Goal: Navigation & Orientation: Find specific page/section

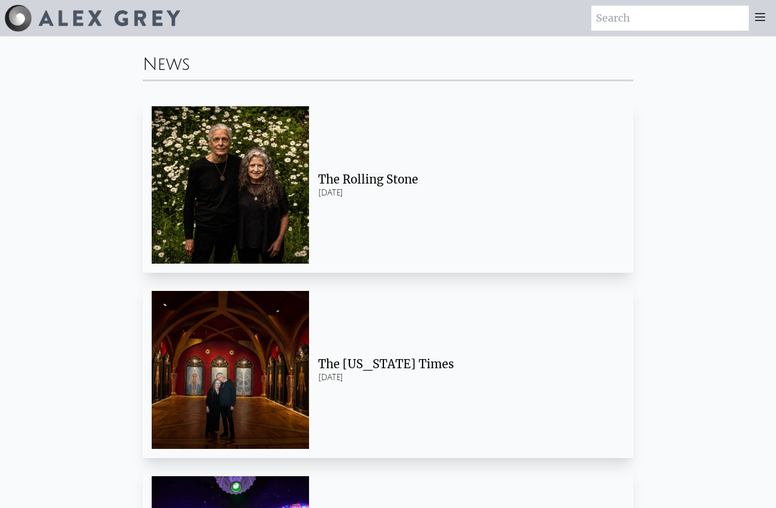
click at [62, 24] on img at bounding box center [109, 18] width 141 height 16
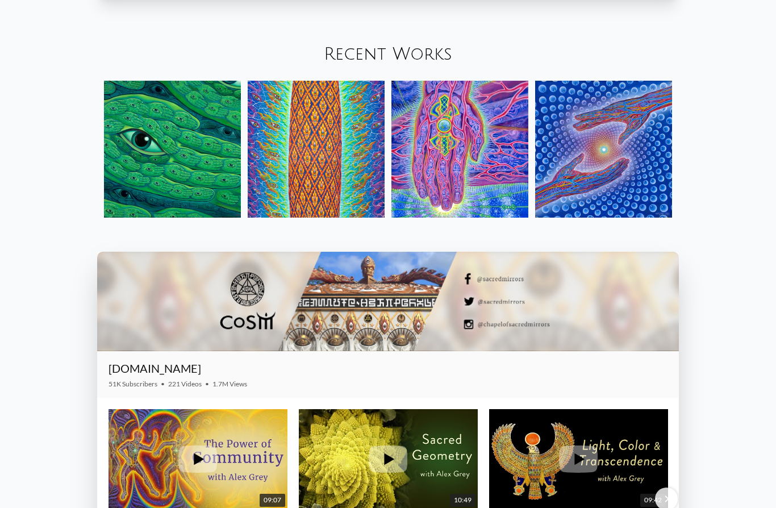
scroll to position [1421, 0]
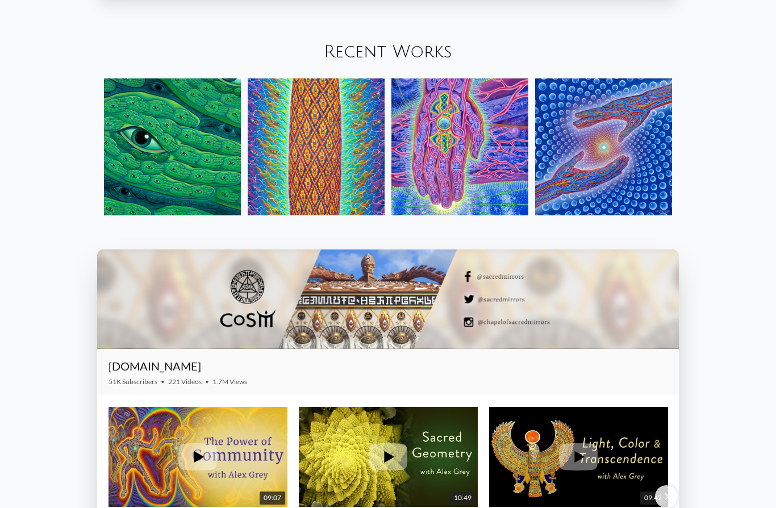
click at [145, 213] on img at bounding box center [172, 147] width 137 height 137
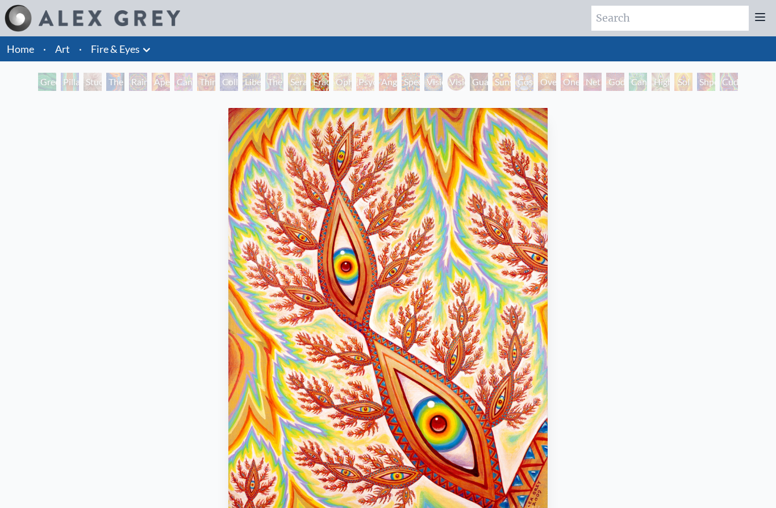
click at [59, 18] on img at bounding box center [109, 18] width 141 height 16
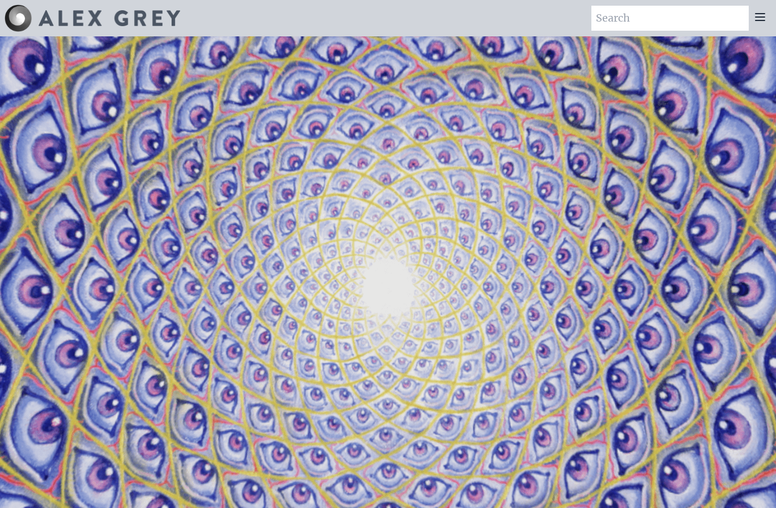
click at [761, 19] on icon at bounding box center [760, 17] width 14 height 14
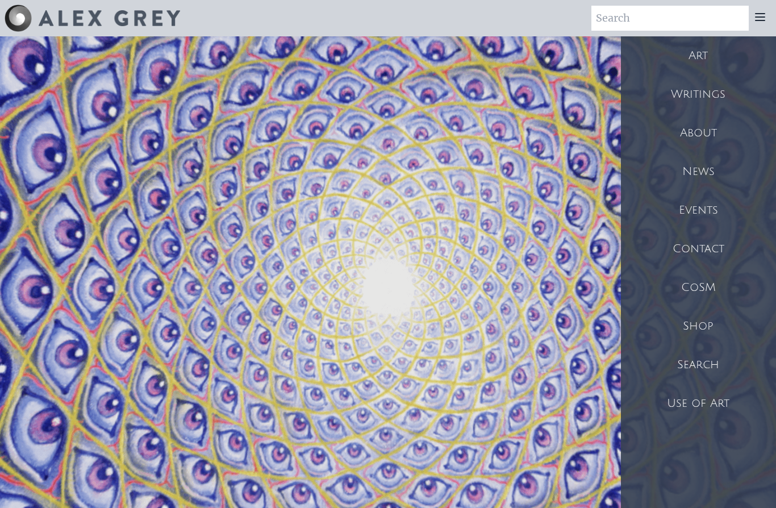
click at [704, 332] on div "Shop" at bounding box center [698, 326] width 155 height 39
